Goal: Task Accomplishment & Management: Use online tool/utility

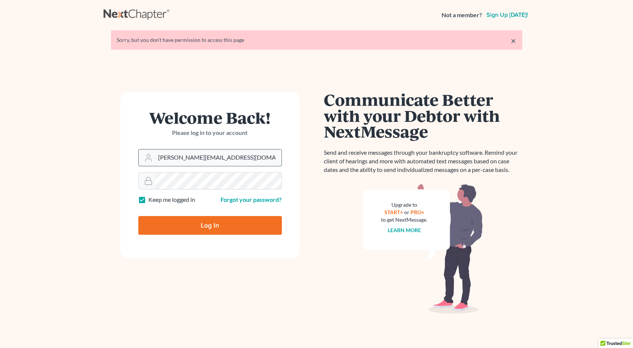
click at [227, 159] on input "[PERSON_NAME][EMAIL_ADDRESS][DOMAIN_NAME]" at bounding box center [219, 158] width 126 height 16
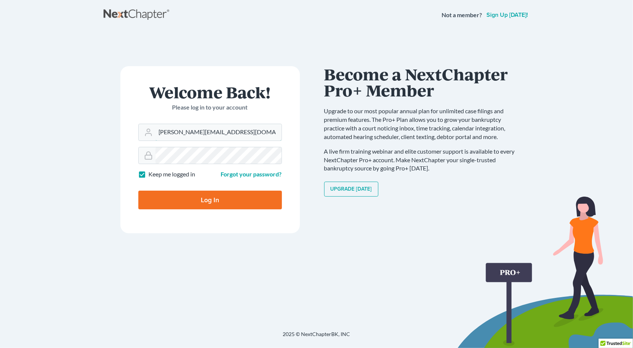
type input "[PERSON_NAME][EMAIL_ADDRESS][DOMAIN_NAME]"
click at [208, 198] on input "Log In" at bounding box center [210, 200] width 144 height 19
type input "Thinking..."
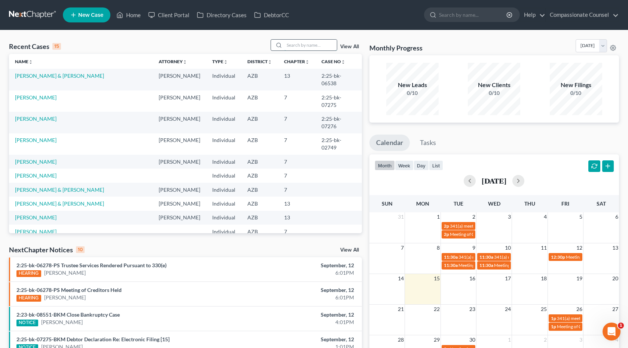
click at [296, 43] on input "search" at bounding box center [310, 45] width 52 height 11
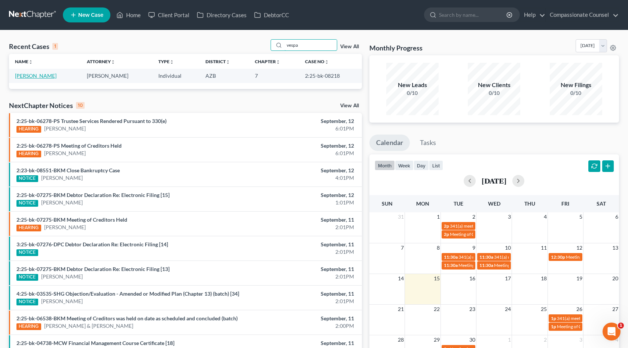
type input "vespa"
click at [42, 75] on link "[PERSON_NAME]" at bounding box center [36, 76] width 42 height 6
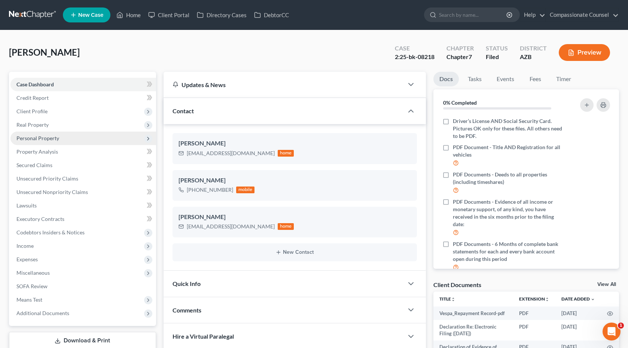
click at [49, 135] on span "Personal Property" at bounding box center [37, 138] width 43 height 6
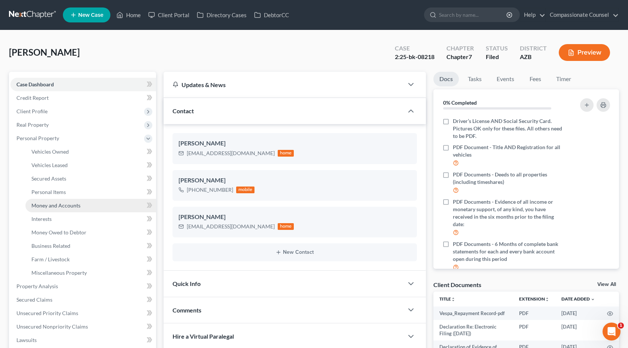
click at [61, 204] on span "Money and Accounts" at bounding box center [55, 205] width 49 height 6
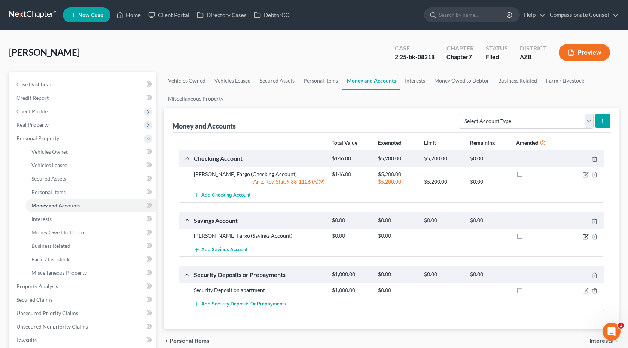
click at [585, 234] on icon "button" at bounding box center [585, 237] width 6 height 6
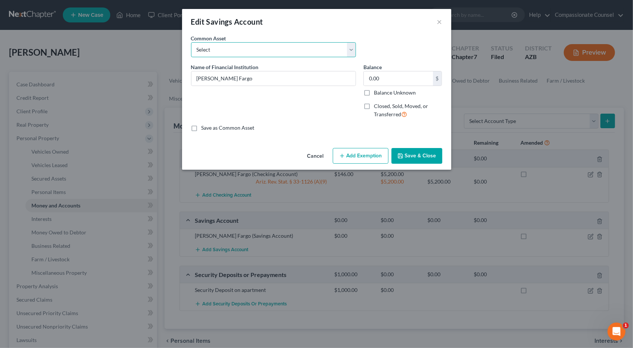
click at [233, 46] on select "Select State Farm Federal Credit Union State Farm Federal Credit Union ending 5…" at bounding box center [273, 49] width 165 height 15
click at [393, 78] on input "0.00" at bounding box center [398, 78] width 69 height 14
type input "1,500.01"
click at [348, 155] on button "Add Exemption" at bounding box center [361, 156] width 56 height 16
